Goal: Navigation & Orientation: Find specific page/section

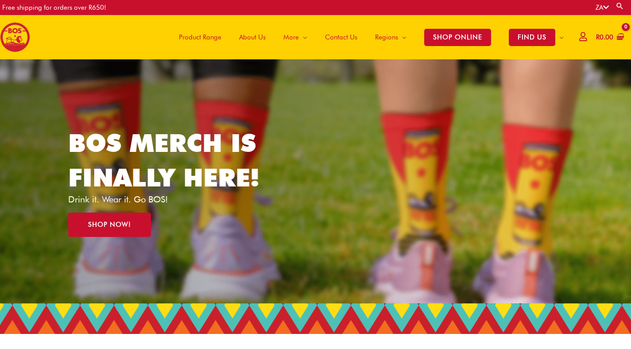
click at [191, 42] on span "Product Range" at bounding box center [200, 37] width 43 height 27
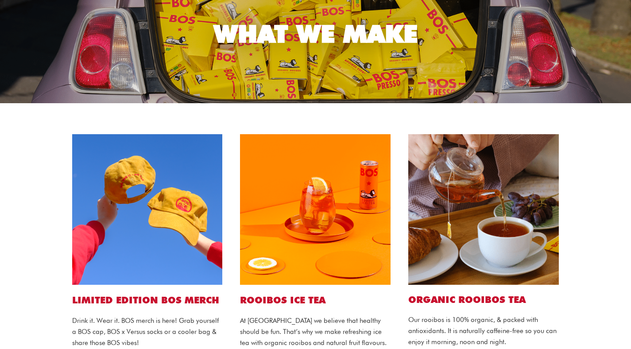
scroll to position [91, 0]
